Goal: Check status: Check status

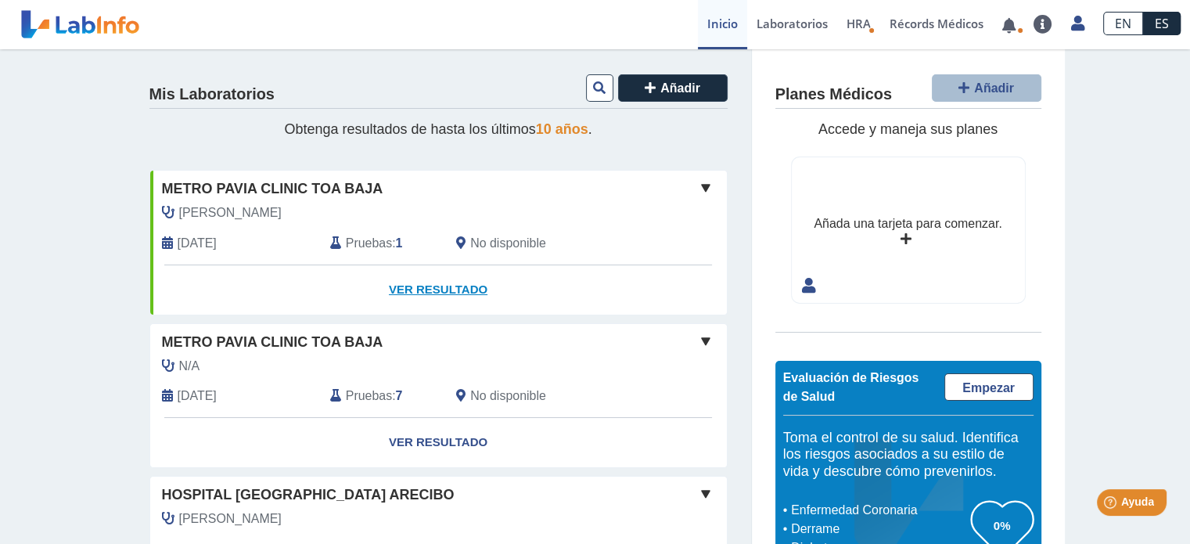
click at [436, 284] on link "Ver Resultado" at bounding box center [438, 289] width 576 height 49
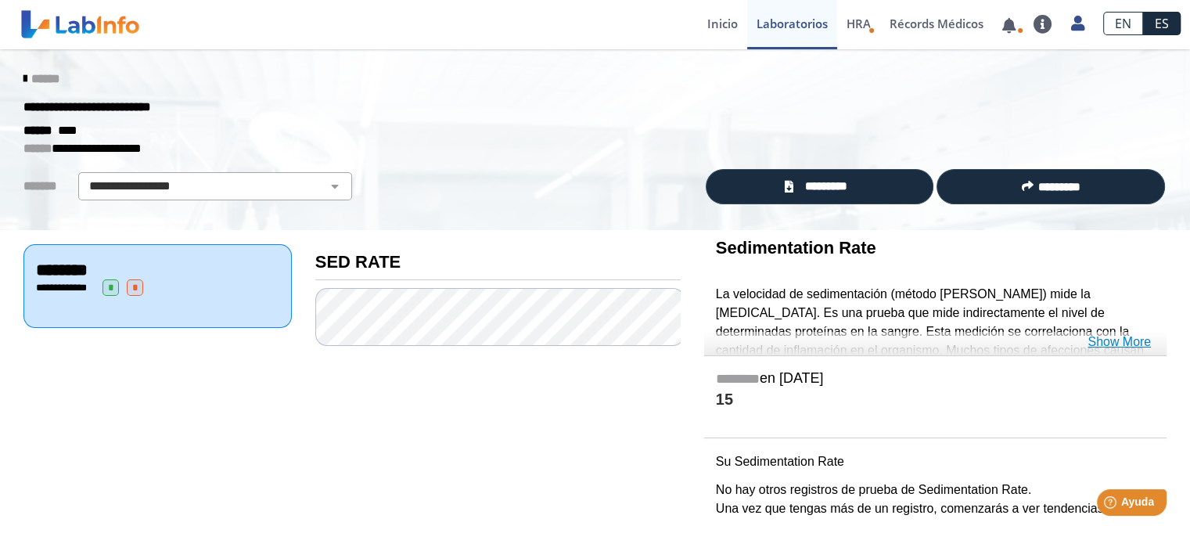
click at [1126, 340] on link "Show More" at bounding box center [1118, 341] width 63 height 19
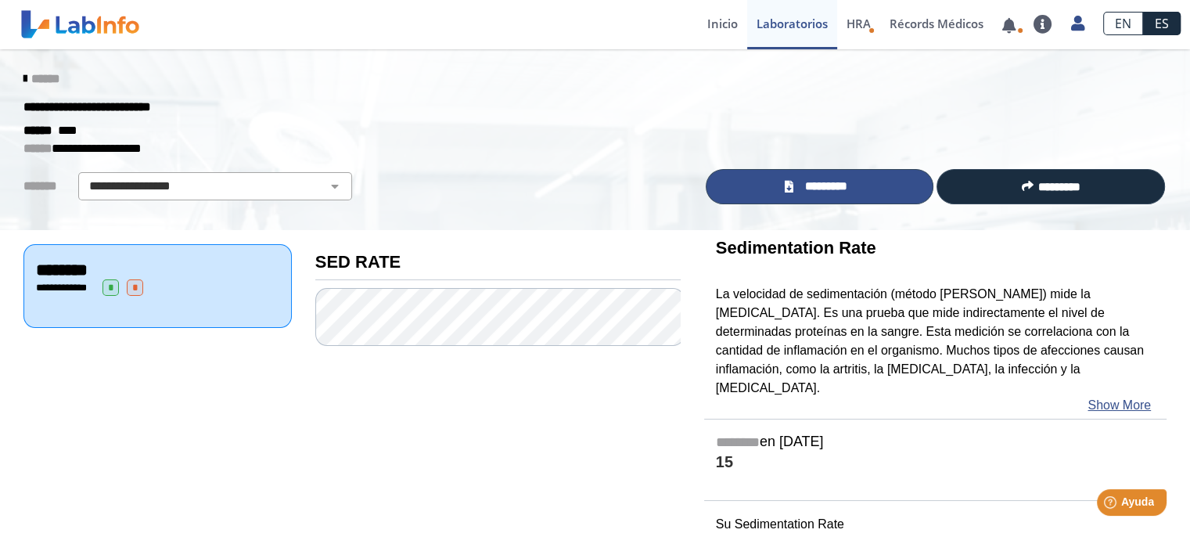
click at [798, 190] on span "*********" at bounding box center [825, 187] width 57 height 18
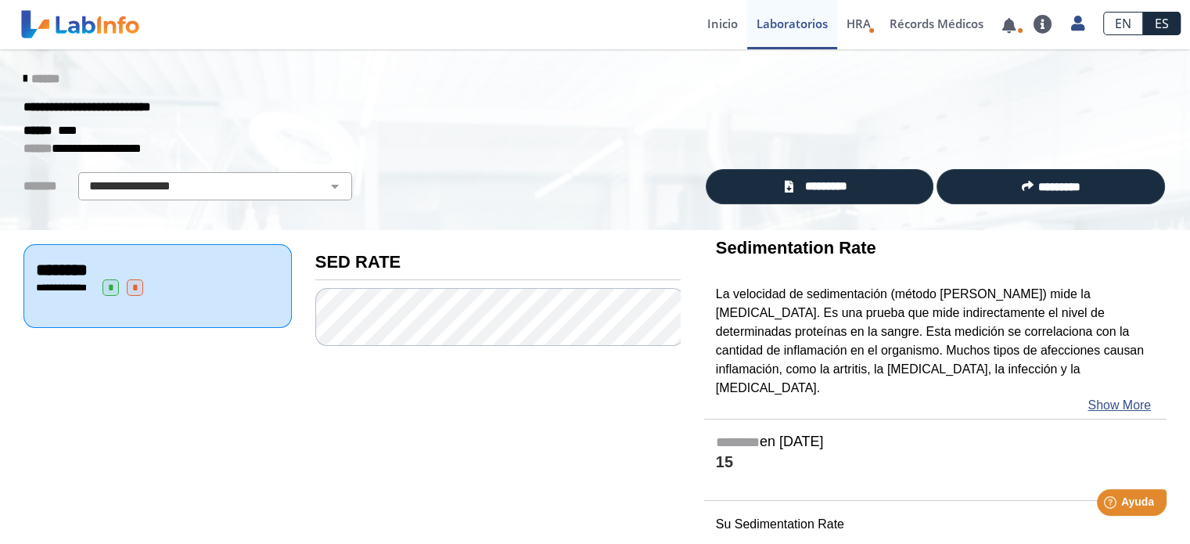
drag, startPoint x: 707, startPoint y: 289, endPoint x: 841, endPoint y: 387, distance: 166.1
click at [841, 387] on div "Sedimentation Rate La velocidad de sedimentación (método [PERSON_NAME]) mide la…" at bounding box center [935, 324] width 462 height 188
drag, startPoint x: 830, startPoint y: 382, endPoint x: 766, endPoint y: 324, distance: 86.3
click at [766, 324] on p "La velocidad de sedimentación (método [PERSON_NAME]) mide la [MEDICAL_DATA]. Es…" at bounding box center [935, 341] width 439 height 113
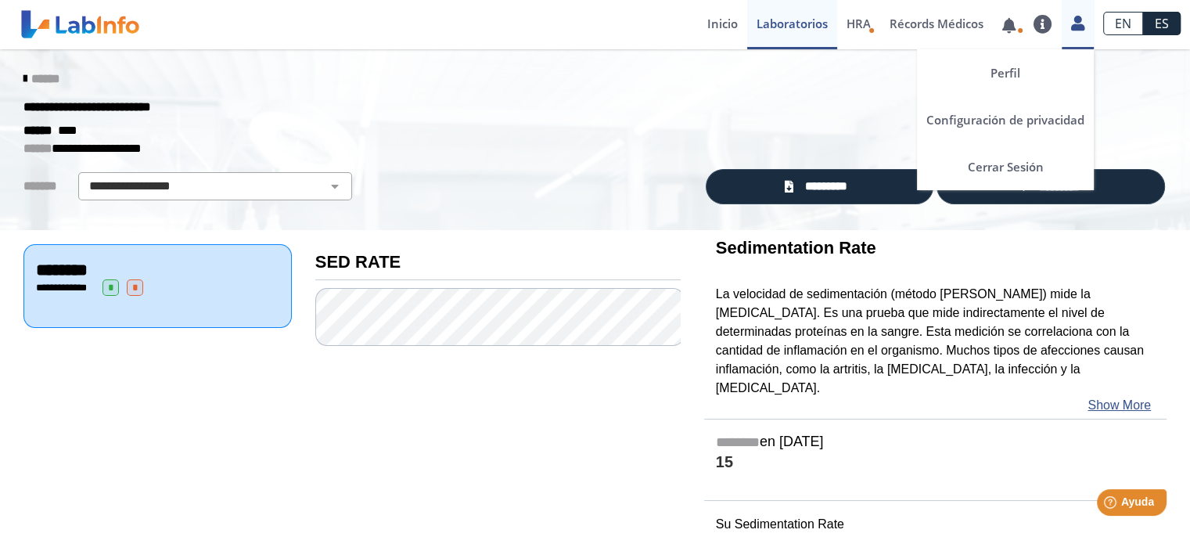
click at [1077, 17] on icon at bounding box center [1077, 23] width 13 height 12
click at [989, 158] on link "Cerrar Sesión" at bounding box center [1005, 166] width 177 height 47
